Goal: Check status: Check status

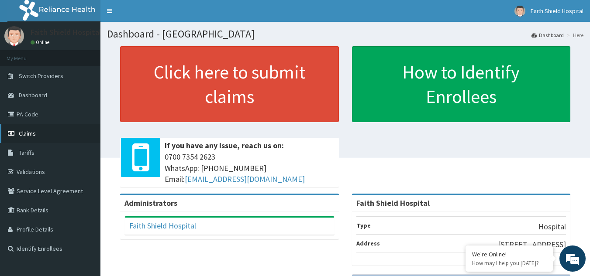
click at [20, 133] on span "Claims" at bounding box center [27, 134] width 17 height 8
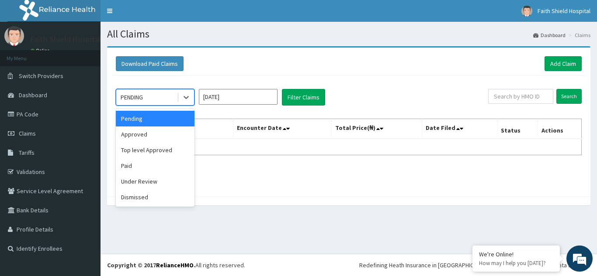
click at [145, 98] on div "PENDING" at bounding box center [146, 97] width 61 height 14
click at [137, 135] on div "Approved" at bounding box center [155, 135] width 79 height 16
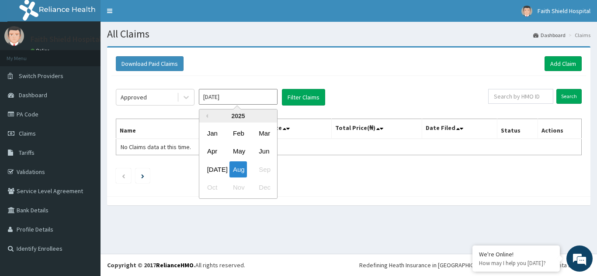
click at [222, 102] on input "Aug 2025" at bounding box center [238, 97] width 79 height 16
click at [211, 166] on div "Jul" at bounding box center [212, 170] width 17 height 16
type input "Jul 2025"
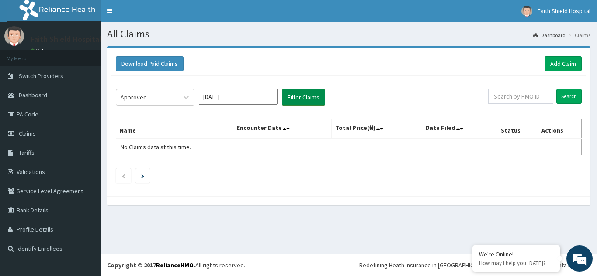
click at [302, 103] on button "Filter Claims" at bounding box center [303, 97] width 43 height 17
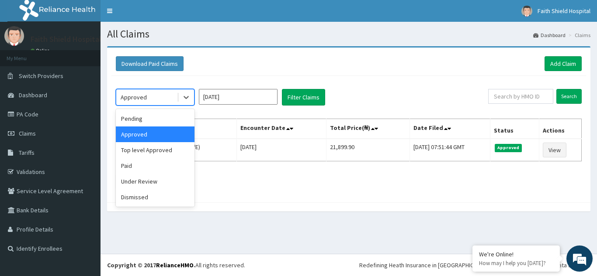
click at [138, 97] on div "Approved" at bounding box center [134, 97] width 26 height 9
click at [144, 150] on div "Top level Approved" at bounding box center [155, 150] width 79 height 16
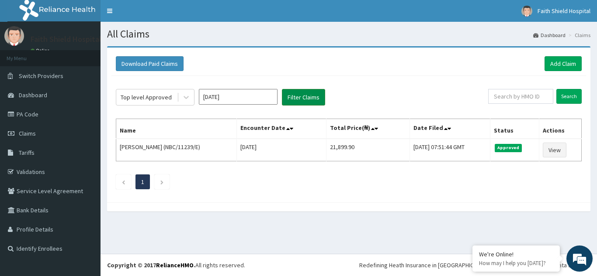
click at [308, 100] on button "Filter Claims" at bounding box center [303, 97] width 43 height 17
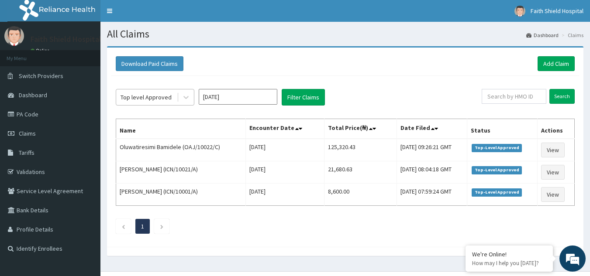
click at [146, 96] on div "Top level Approved" at bounding box center [146, 97] width 51 height 9
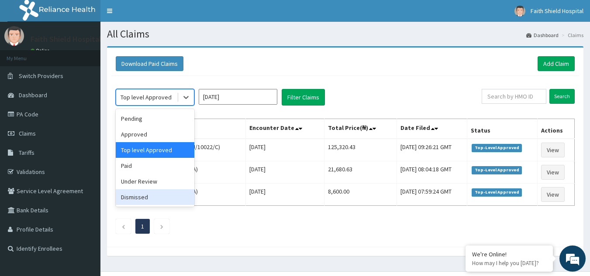
click at [139, 197] on div "Dismissed" at bounding box center [155, 198] width 79 height 16
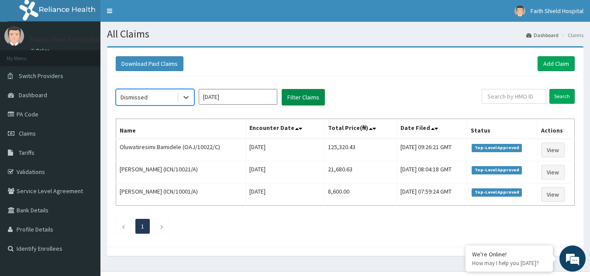
click at [287, 96] on button "Filter Claims" at bounding box center [303, 97] width 43 height 17
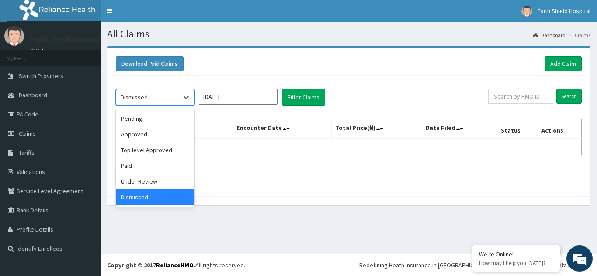
click at [149, 98] on div "Dismissed" at bounding box center [146, 97] width 61 height 14
click at [129, 178] on div "Under Review" at bounding box center [155, 182] width 79 height 16
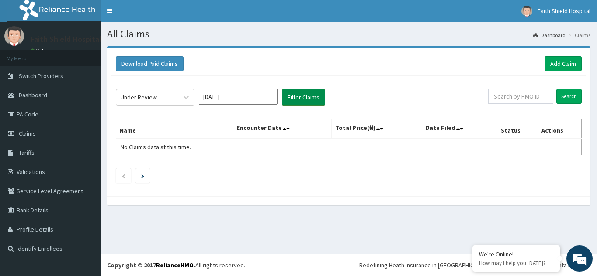
click at [290, 96] on button "Filter Claims" at bounding box center [303, 97] width 43 height 17
click at [301, 98] on button "Filter Claims" at bounding box center [303, 97] width 43 height 17
click at [150, 96] on div "Under Review" at bounding box center [139, 97] width 36 height 9
